Goal: Find specific page/section: Find specific page/section

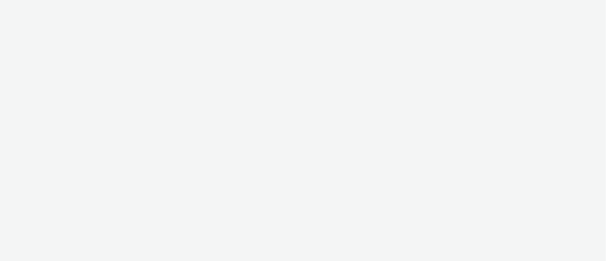
select select "ac009755-aa48-4799-8050-7a339a378eb8"
select select "79162ed7-0017-4339-93b0-3399b708648f"
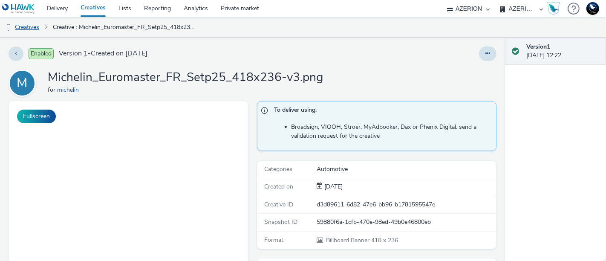
click at [36, 26] on link "Creatives" at bounding box center [21, 27] width 43 height 20
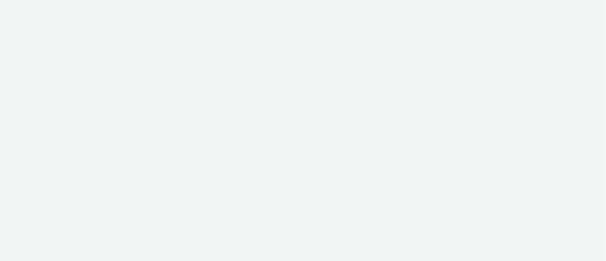
select select "ac009755-aa48-4799-8050-7a339a378eb8"
select select "79162ed7-0017-4339-93b0-3399b708648f"
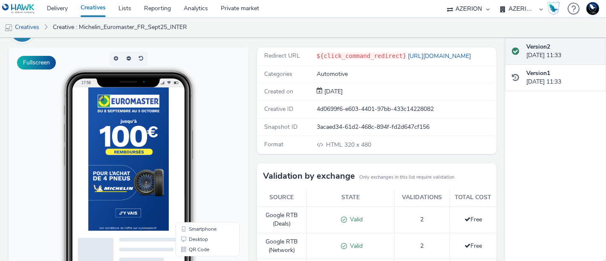
click at [6, 141] on div "Enabled Version 2 - Created on 19 September 2025 M Michelin_Euromaster_FR_Sept2…" at bounding box center [252, 95] width 505 height 223
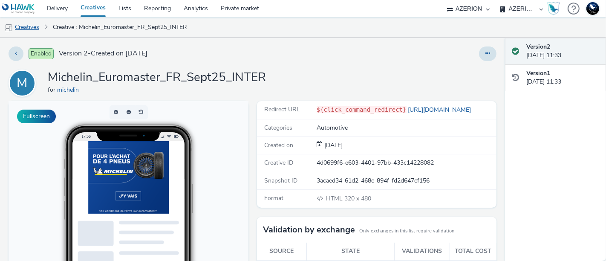
click at [28, 23] on link "Creatives" at bounding box center [21, 27] width 43 height 20
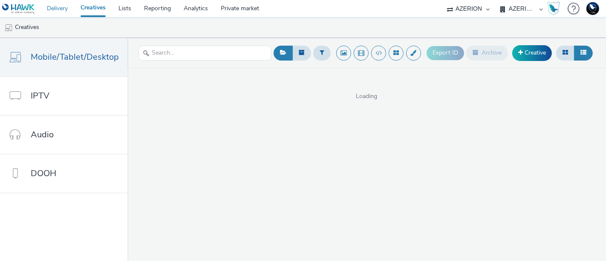
click at [58, 6] on link "Delivery" at bounding box center [57, 8] width 34 height 17
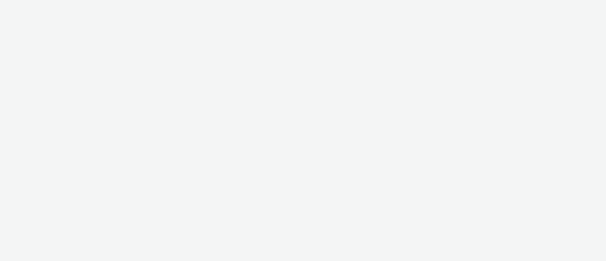
select select "ac009755-aa48-4799-8050-7a339a378eb8"
select select "79162ed7-0017-4339-93b0-3399b708648f"
select select "ac009755-aa48-4799-8050-7a339a378eb8"
select select "79162ed7-0017-4339-93b0-3399b708648f"
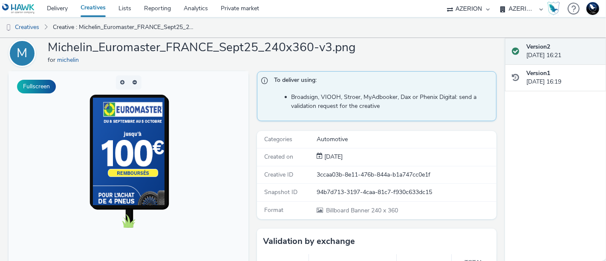
scroll to position [51, 0]
